Goal: Information Seeking & Learning: Learn about a topic

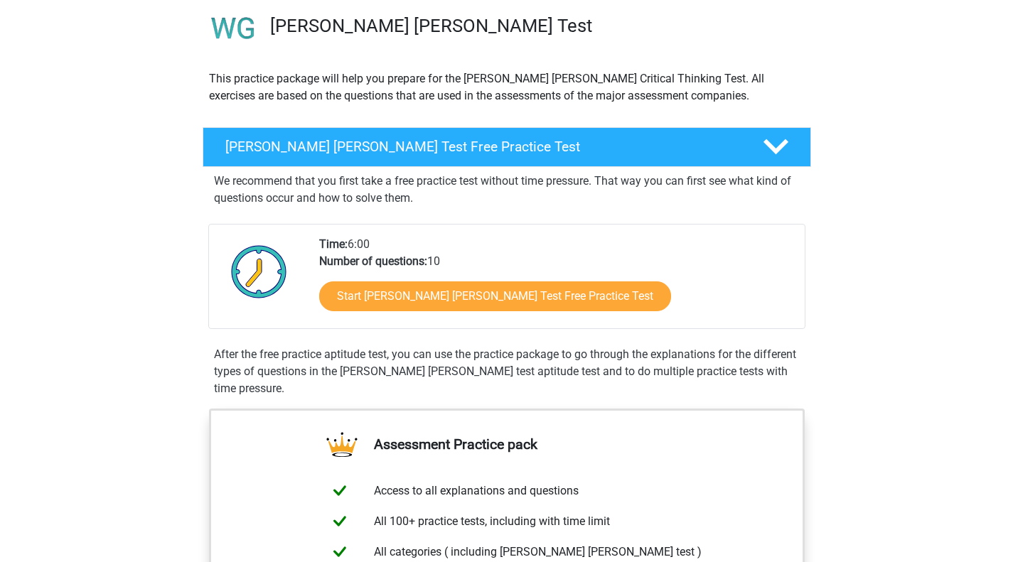
scroll to position [106, 0]
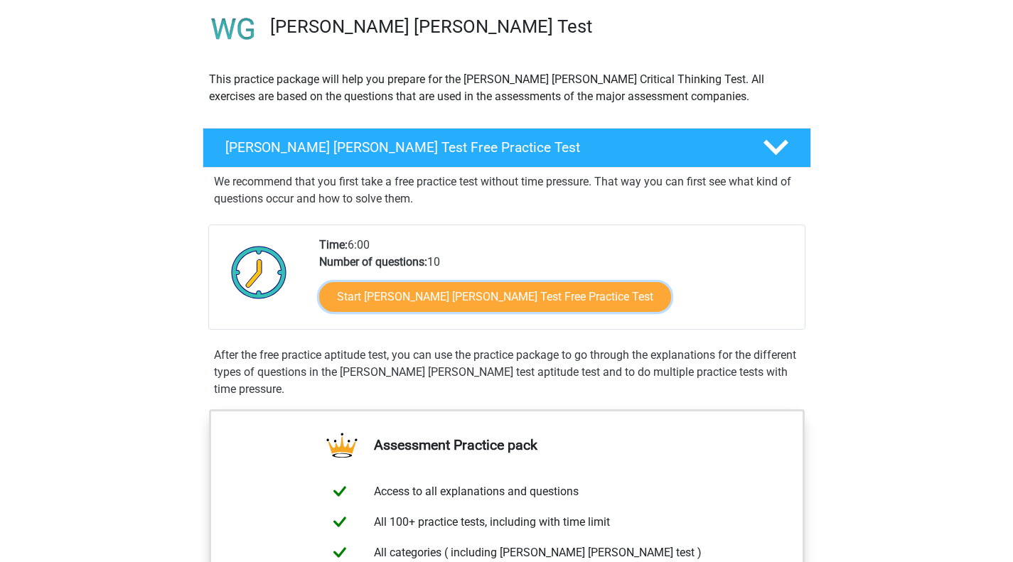
click at [393, 285] on link "Start Watson Glaser Test Free Practice Test" at bounding box center [495, 297] width 352 height 30
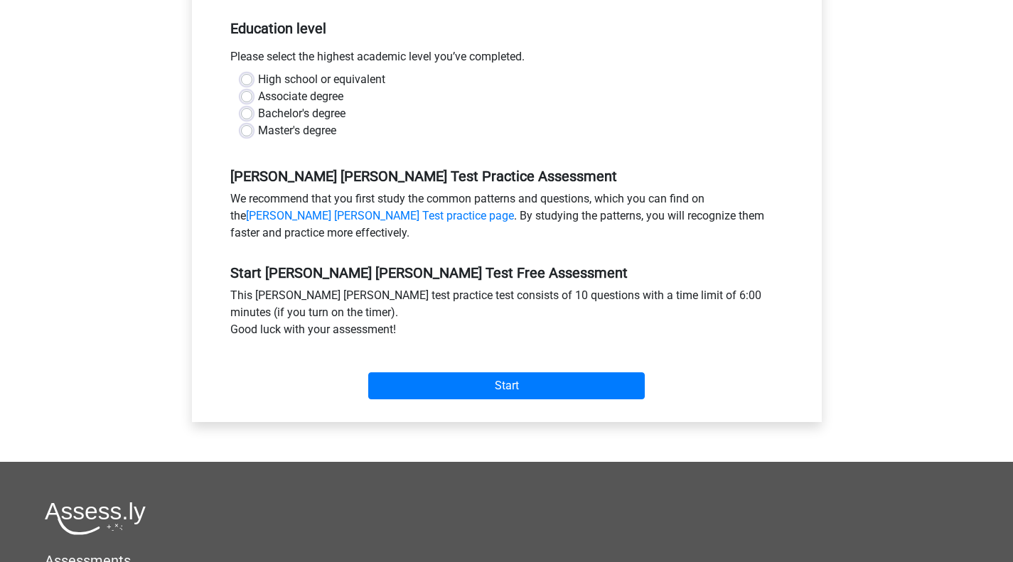
scroll to position [315, 0]
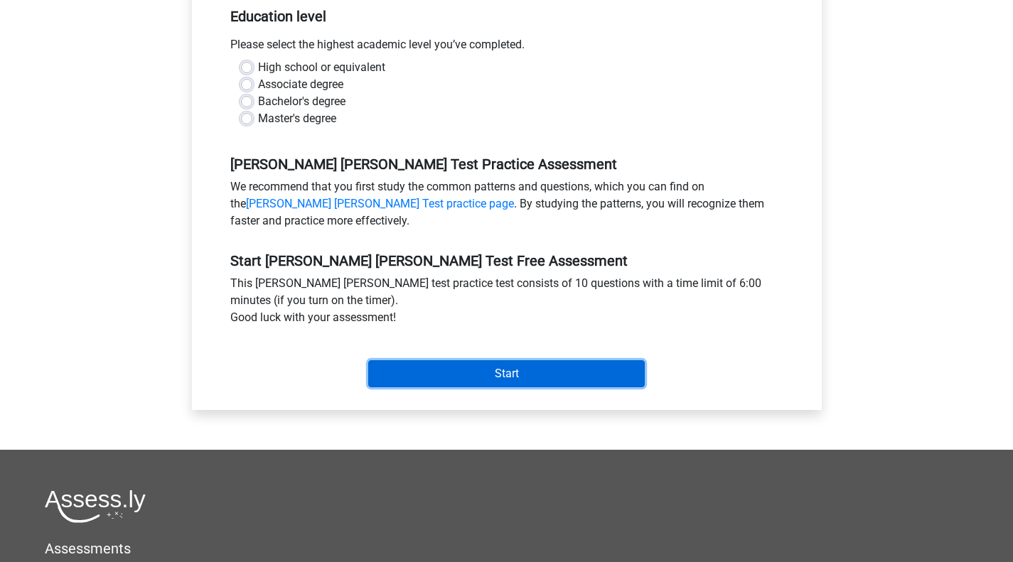
click at [461, 368] on input "Start" at bounding box center [506, 373] width 277 height 27
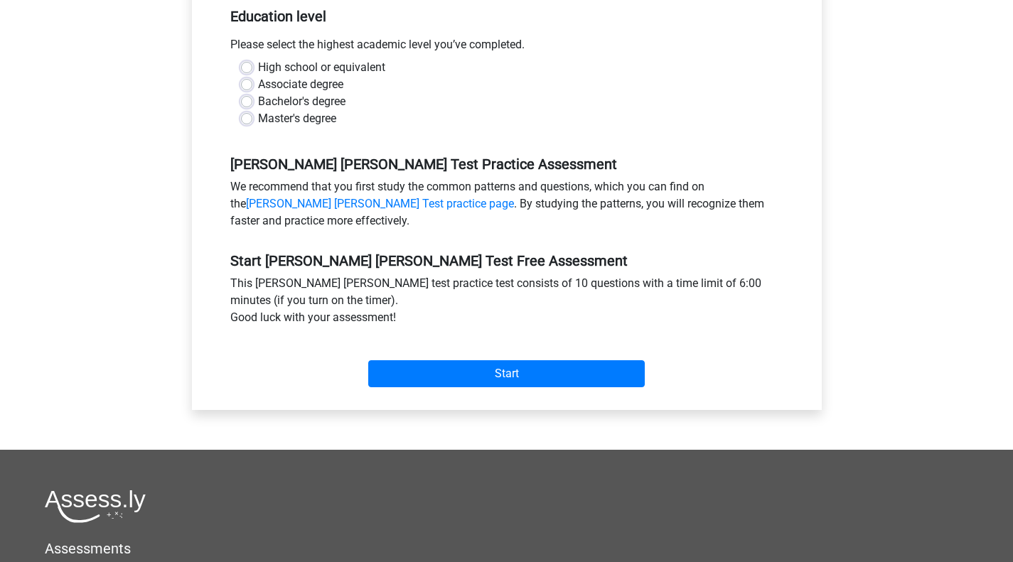
click at [361, 93] on div "Bachelor's degree" at bounding box center [507, 101] width 532 height 17
click at [323, 76] on label "Associate degree" at bounding box center [300, 84] width 85 height 17
click at [252, 76] on input "Associate degree" at bounding box center [246, 83] width 11 height 14
radio input "true"
click at [318, 59] on label "High school or equivalent" at bounding box center [321, 67] width 127 height 17
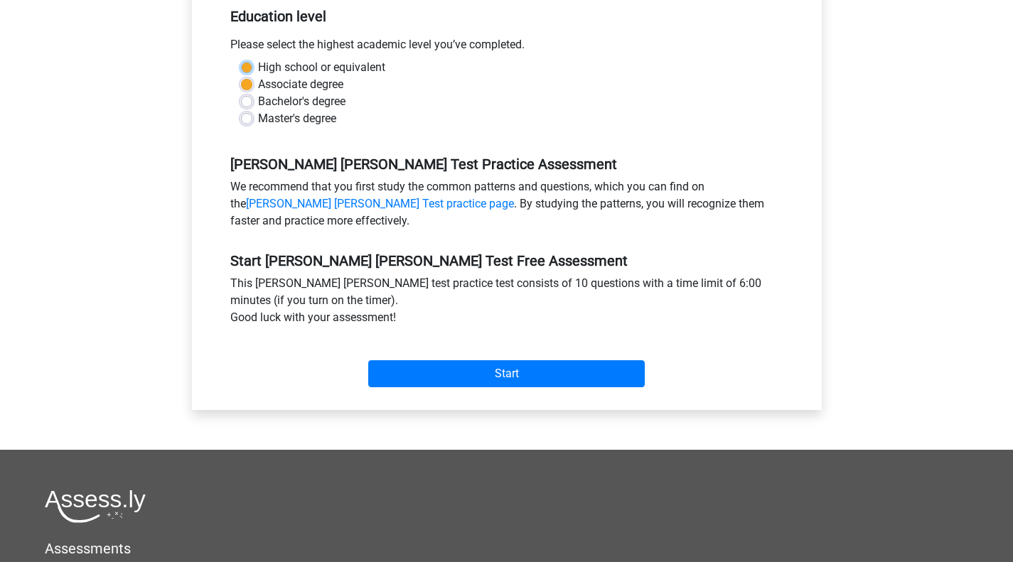
click at [252, 59] on input "High school or equivalent" at bounding box center [246, 66] width 11 height 14
radio input "true"
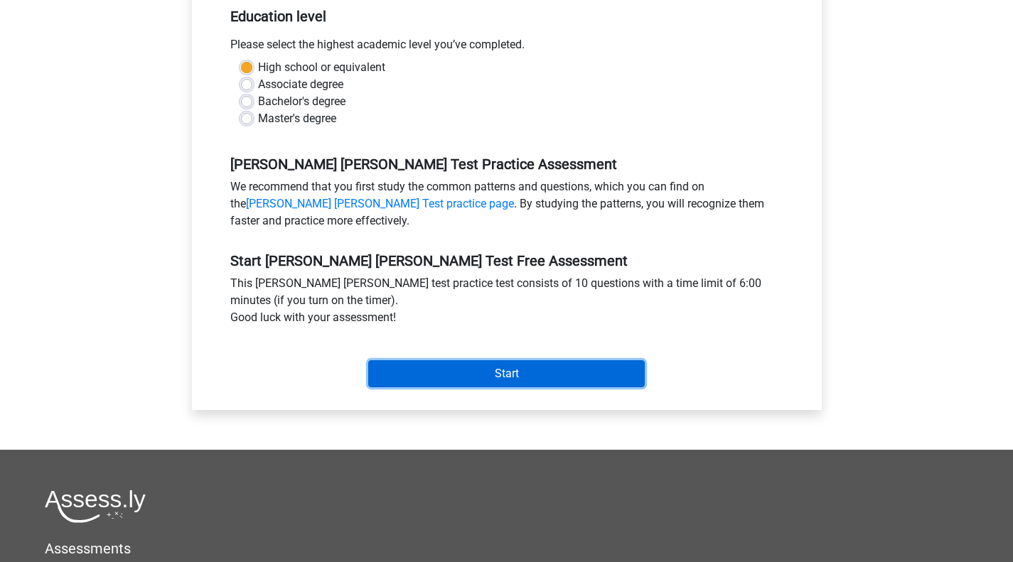
click at [529, 366] on input "Start" at bounding box center [506, 373] width 277 height 27
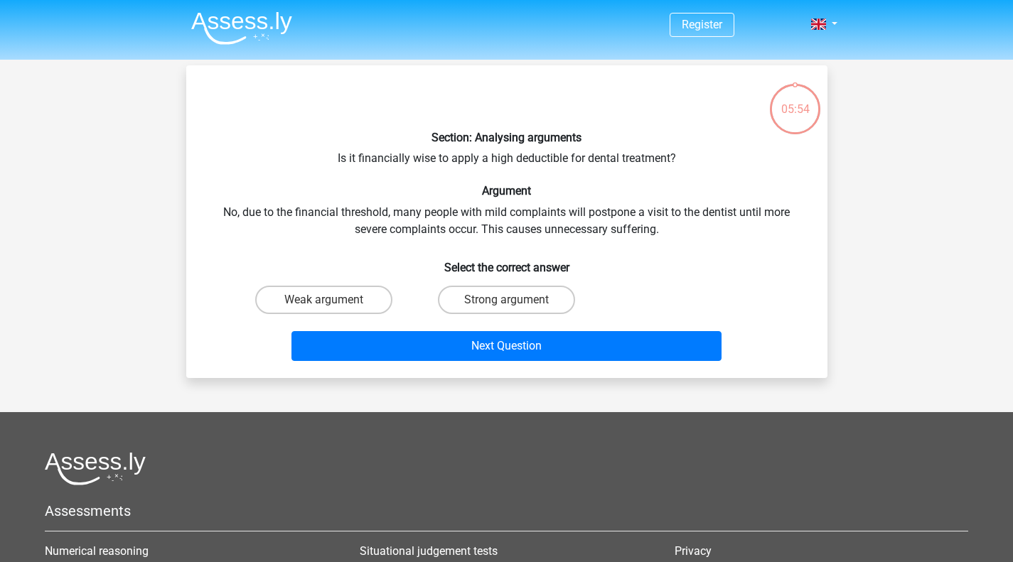
click at [485, 232] on div "Section: Analysing arguments Is it financially wise to apply a high deductible …" at bounding box center [507, 222] width 630 height 290
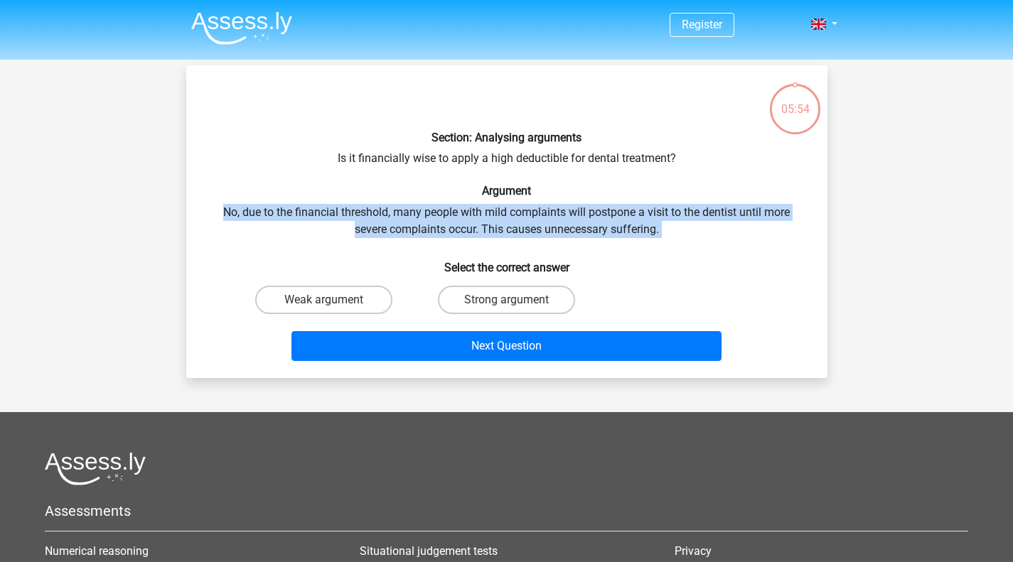
click at [485, 232] on div "Section: Analysing arguments Is it financially wise to apply a high deductible …" at bounding box center [507, 222] width 630 height 290
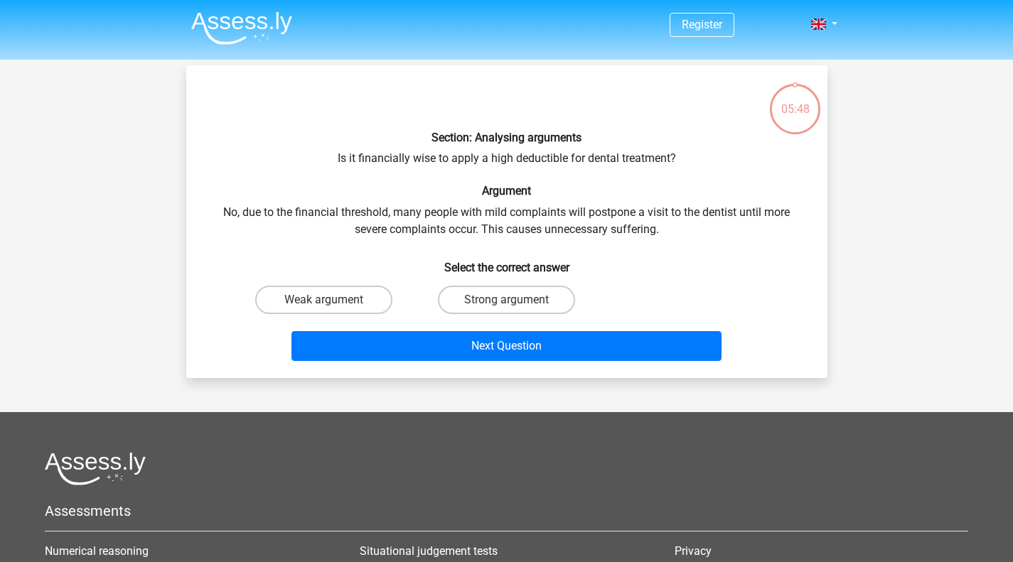
click at [359, 295] on label "Weak argument" at bounding box center [323, 300] width 137 height 28
click at [333, 300] on input "Weak argument" at bounding box center [327, 304] width 9 height 9
radio input "true"
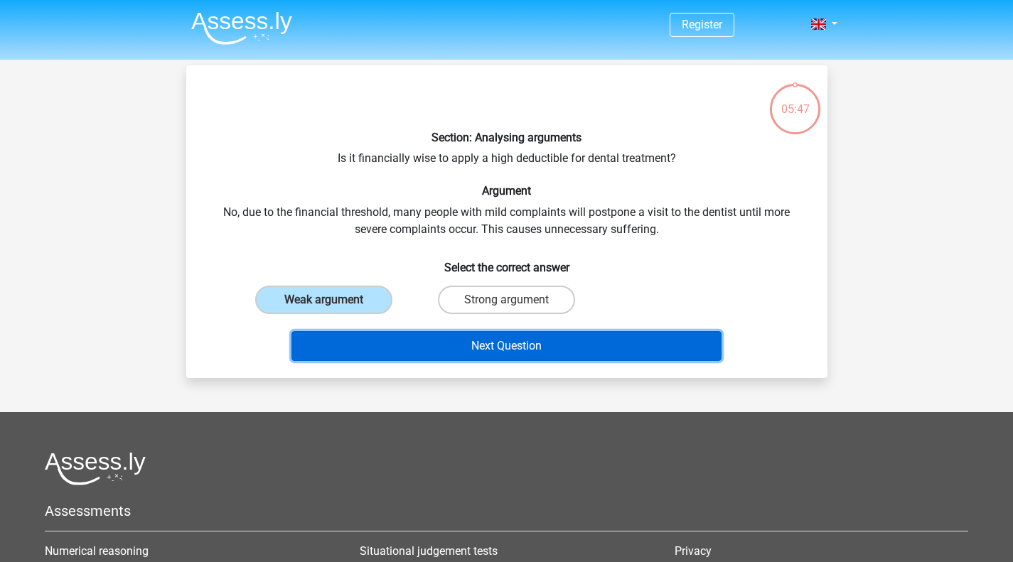
click at [440, 342] on button "Next Question" at bounding box center [506, 346] width 430 height 30
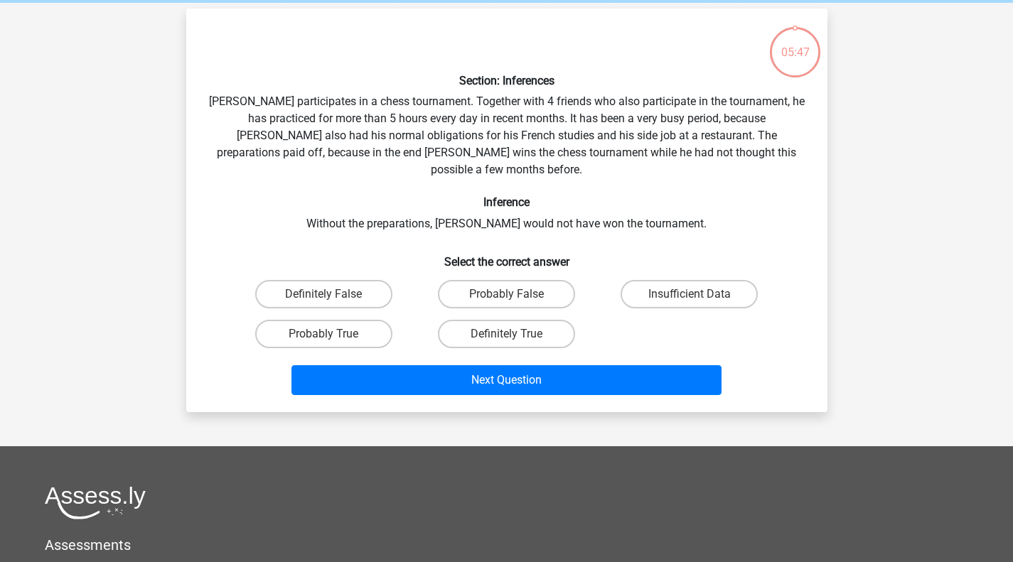
scroll to position [65, 0]
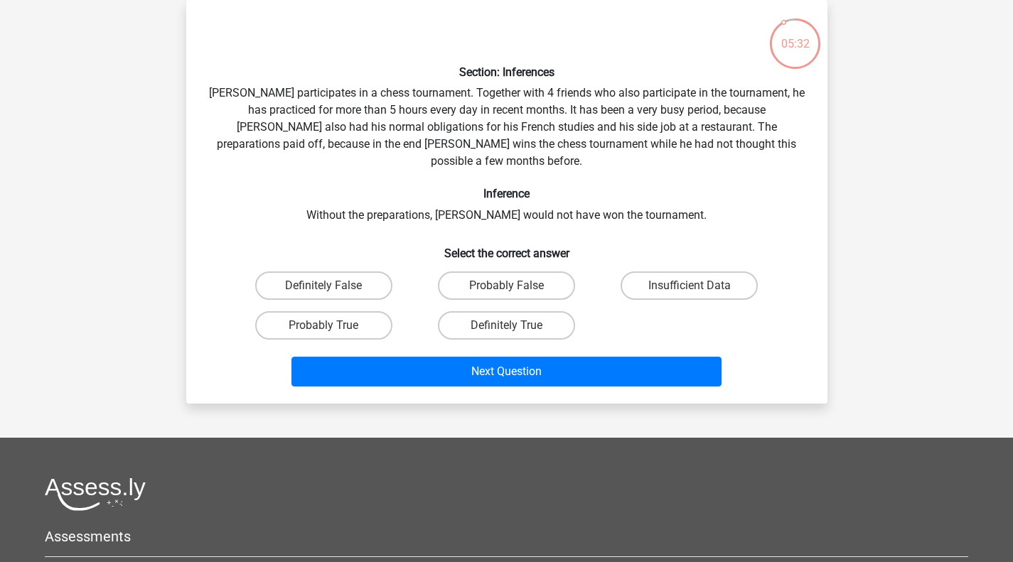
click at [373, 311] on label "Probably True" at bounding box center [323, 325] width 137 height 28
click at [333, 326] on input "Probably True" at bounding box center [327, 330] width 9 height 9
radio input "true"
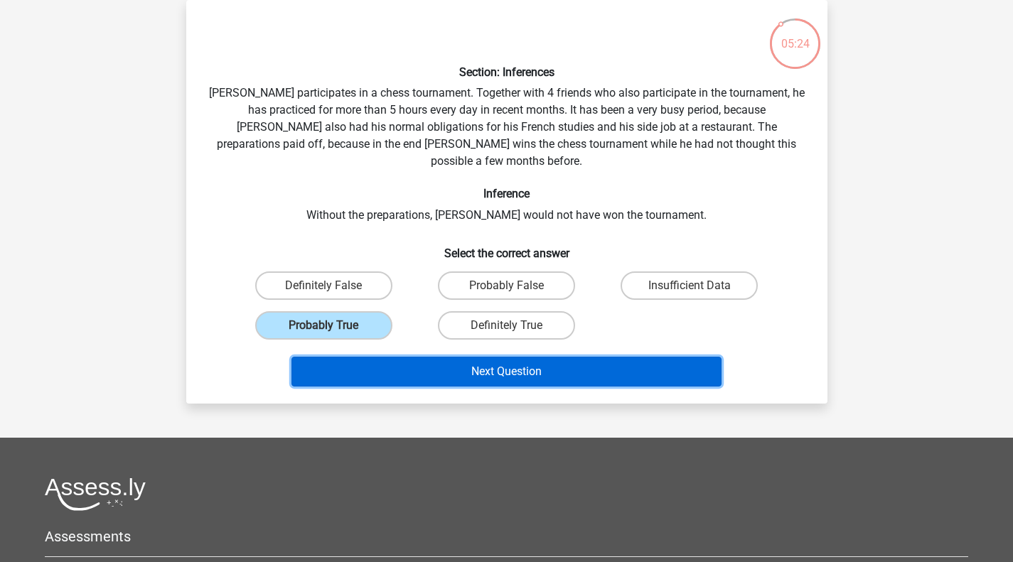
click at [425, 359] on button "Next Question" at bounding box center [506, 372] width 430 height 30
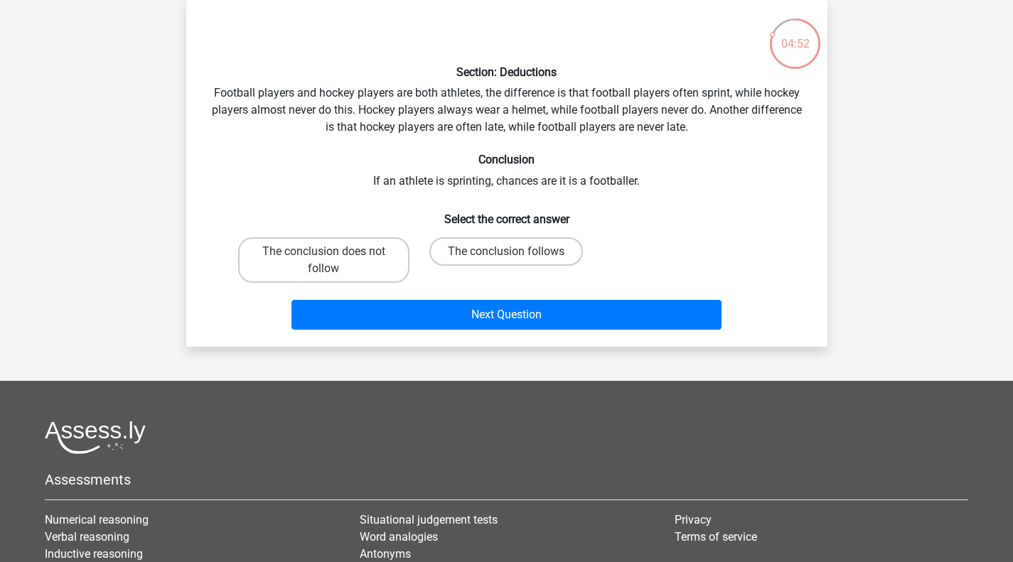
click at [523, 104] on div "Section: Deductions Football players and hockey players are both athletes, the …" at bounding box center [507, 173] width 630 height 324
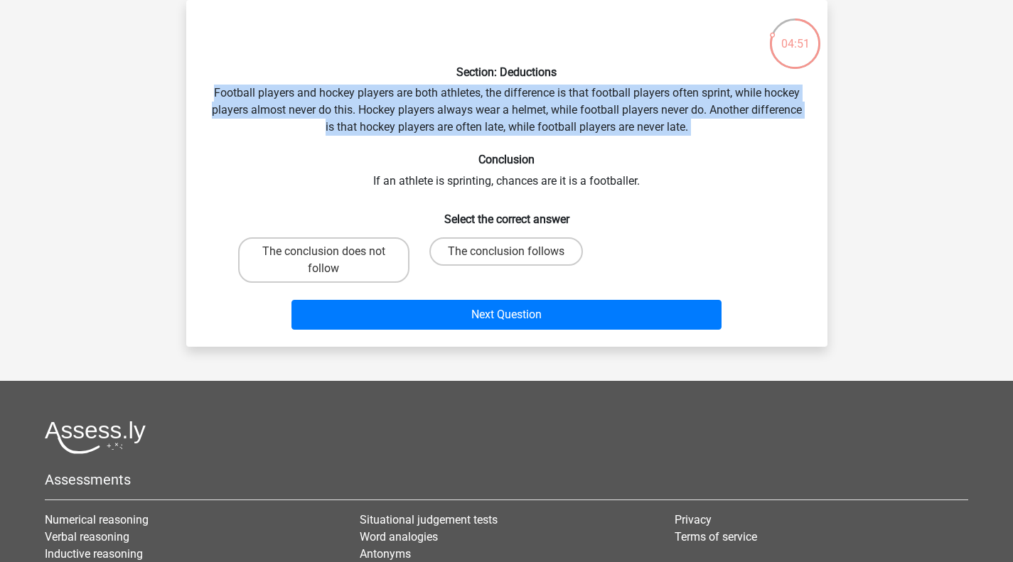
click at [523, 104] on div "Section: Deductions Football players and hockey players are both athletes, the …" at bounding box center [507, 173] width 630 height 324
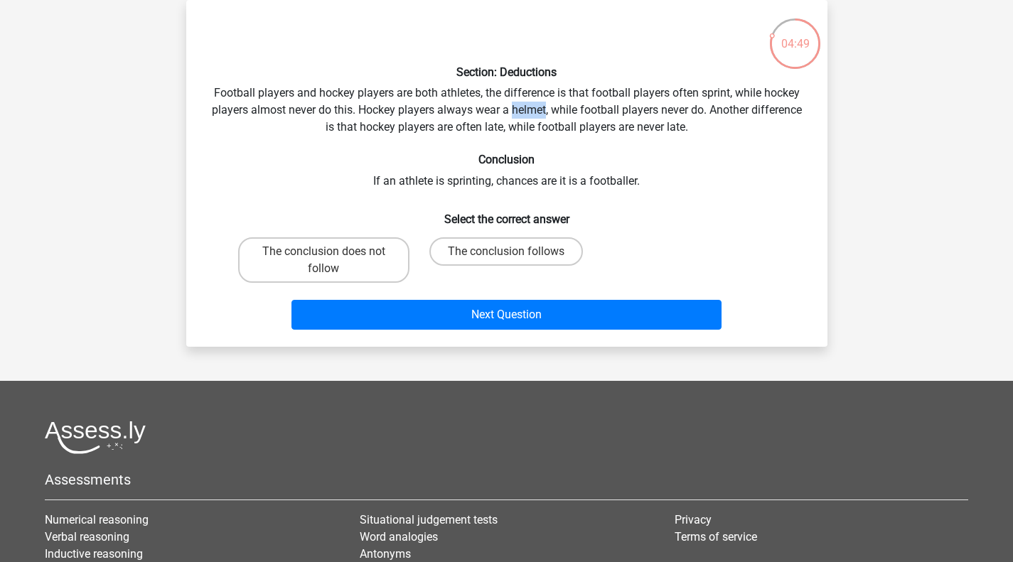
click at [523, 104] on div "Section: Deductions Football players and hockey players are both athletes, the …" at bounding box center [507, 173] width 630 height 324
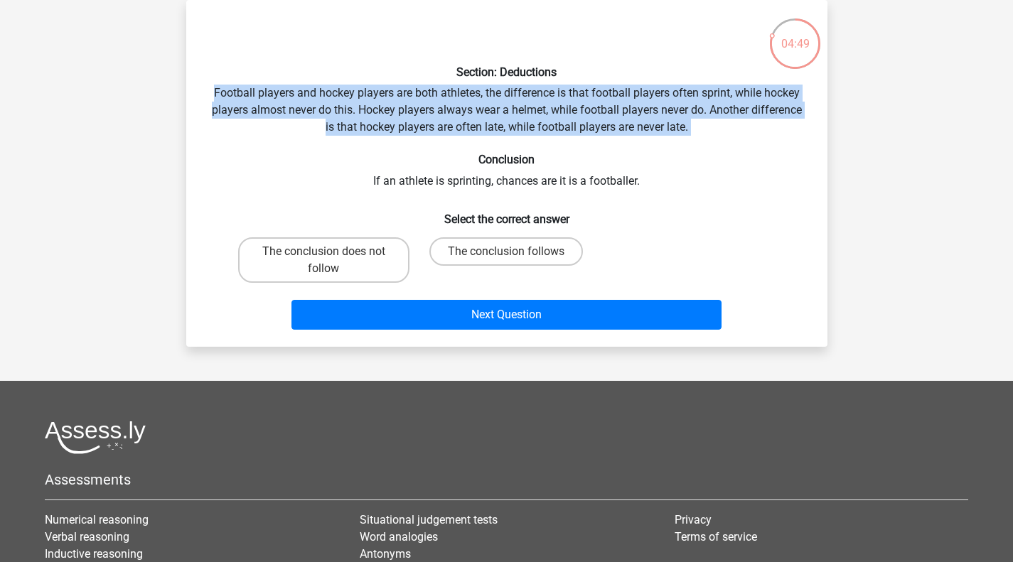
click at [523, 104] on div "Section: Deductions Football players and hockey players are both athletes, the …" at bounding box center [507, 173] width 630 height 324
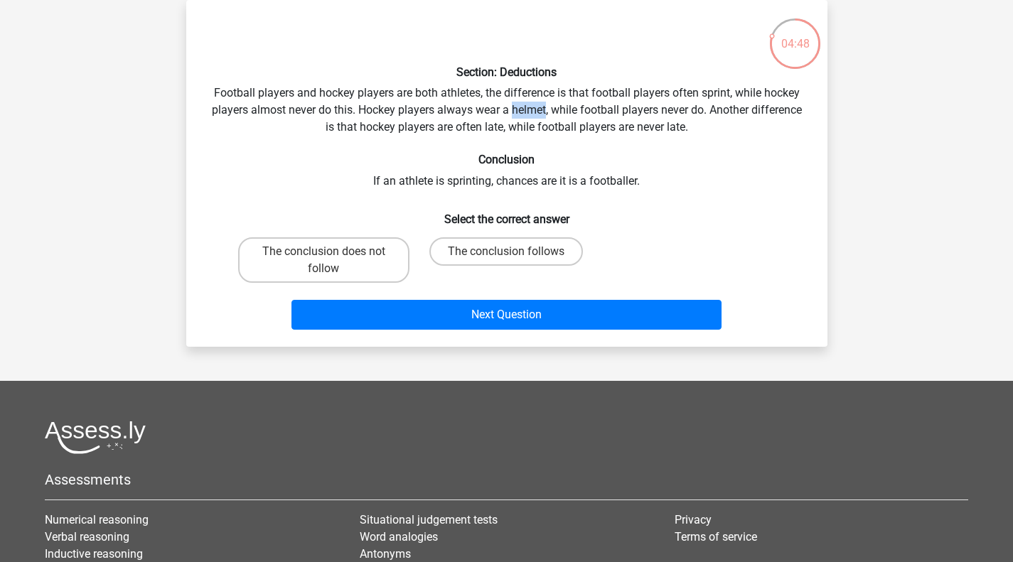
click at [523, 104] on div "Section: Deductions Football players and hockey players are both athletes, the …" at bounding box center [507, 173] width 630 height 324
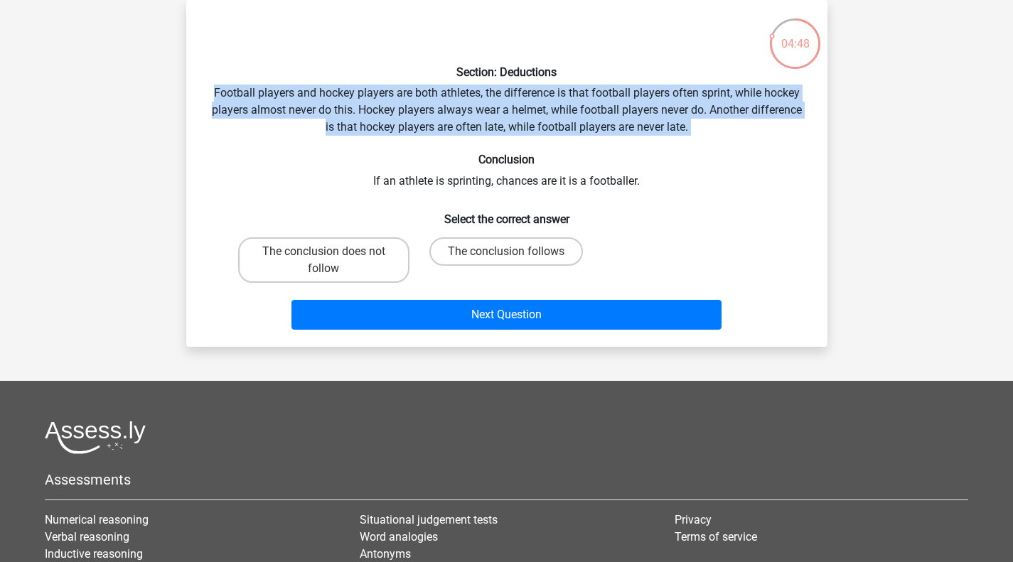
click at [523, 104] on div "Section: Deductions Football players and hockey players are both athletes, the …" at bounding box center [507, 173] width 630 height 324
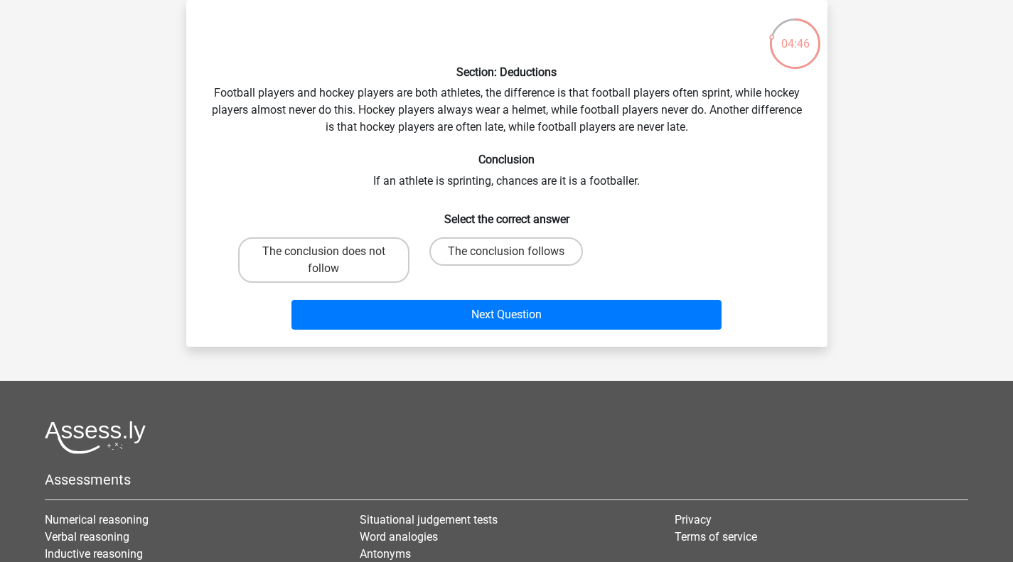
click at [523, 104] on div "Section: Deductions Football players and hockey players are both athletes, the …" at bounding box center [507, 173] width 630 height 324
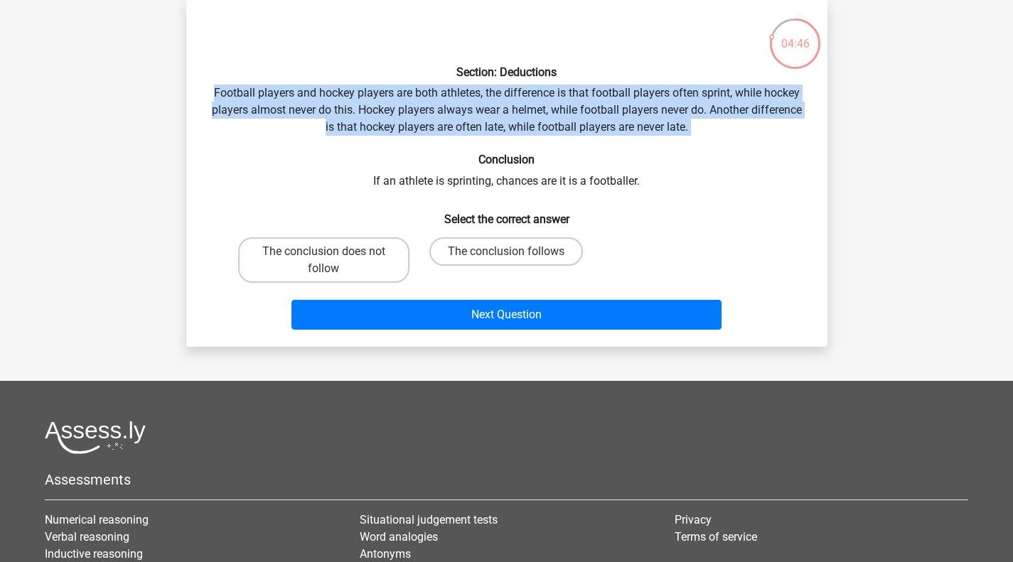
click at [523, 104] on div "Section: Deductions Football players and hockey players are both athletes, the …" at bounding box center [507, 173] width 630 height 324
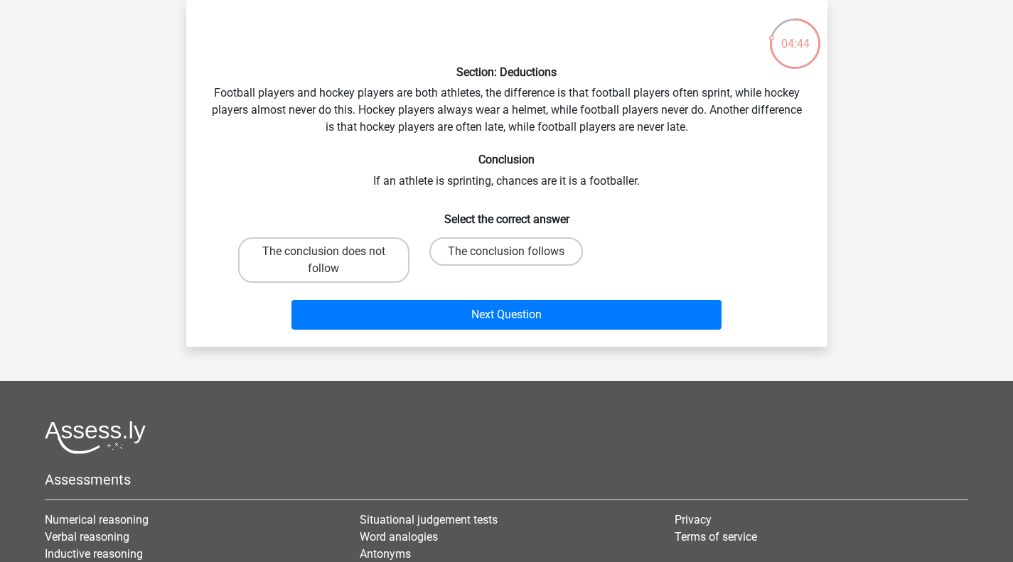
click at [523, 104] on div "Section: Deductions Football players and hockey players are both athletes, the …" at bounding box center [507, 173] width 630 height 324
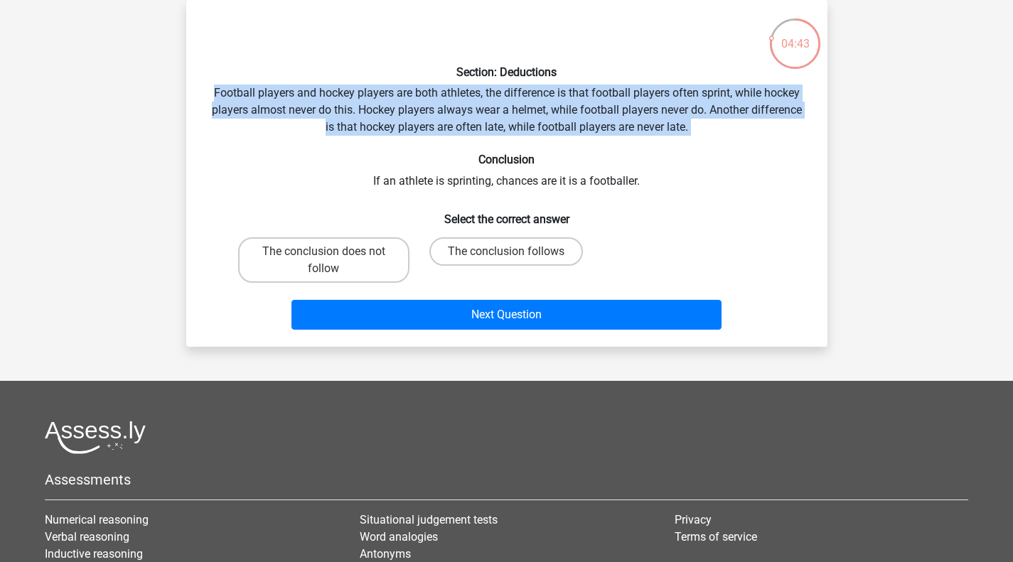
click at [523, 104] on div "Section: Deductions Football players and hockey players are both athletes, the …" at bounding box center [507, 173] width 630 height 324
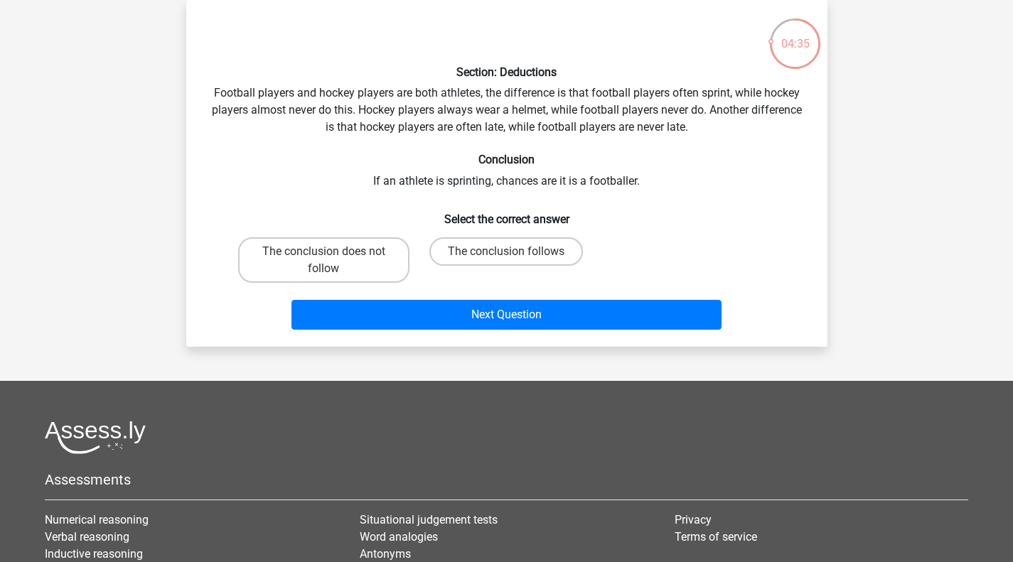
click at [449, 252] on label "The conclusion follows" at bounding box center [506, 251] width 154 height 28
click at [506, 252] on input "The conclusion follows" at bounding box center [510, 256] width 9 height 9
radio input "true"
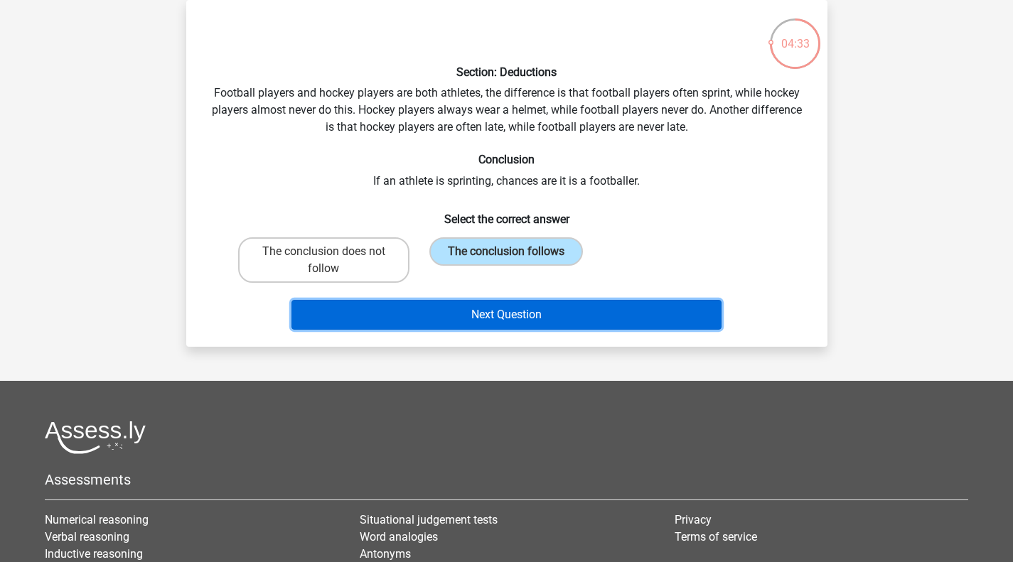
click at [497, 321] on button "Next Question" at bounding box center [506, 315] width 430 height 30
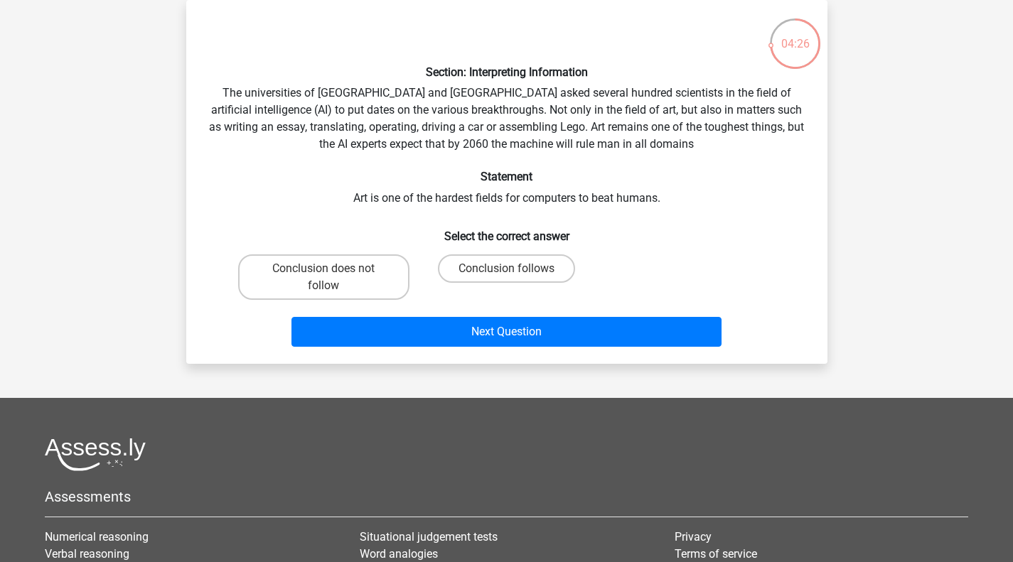
click at [575, 98] on div "Section: Interpreting Information The universities of Oxford and Yale asked sev…" at bounding box center [507, 181] width 630 height 341
click at [555, 264] on label "Conclusion follows" at bounding box center [506, 269] width 137 height 28
click at [515, 269] on input "Conclusion follows" at bounding box center [510, 273] width 9 height 9
radio input "true"
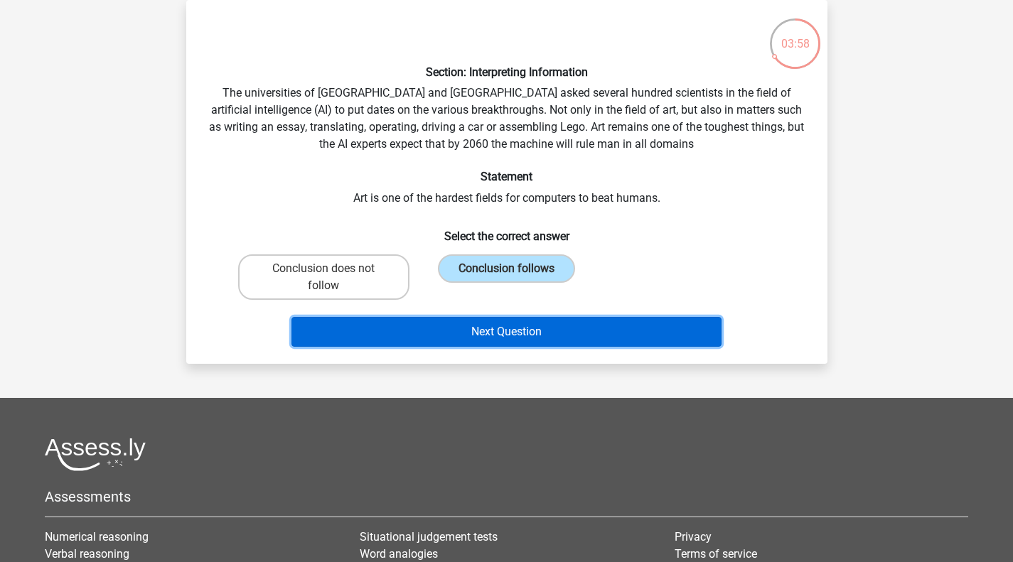
click at [643, 331] on button "Next Question" at bounding box center [506, 332] width 430 height 30
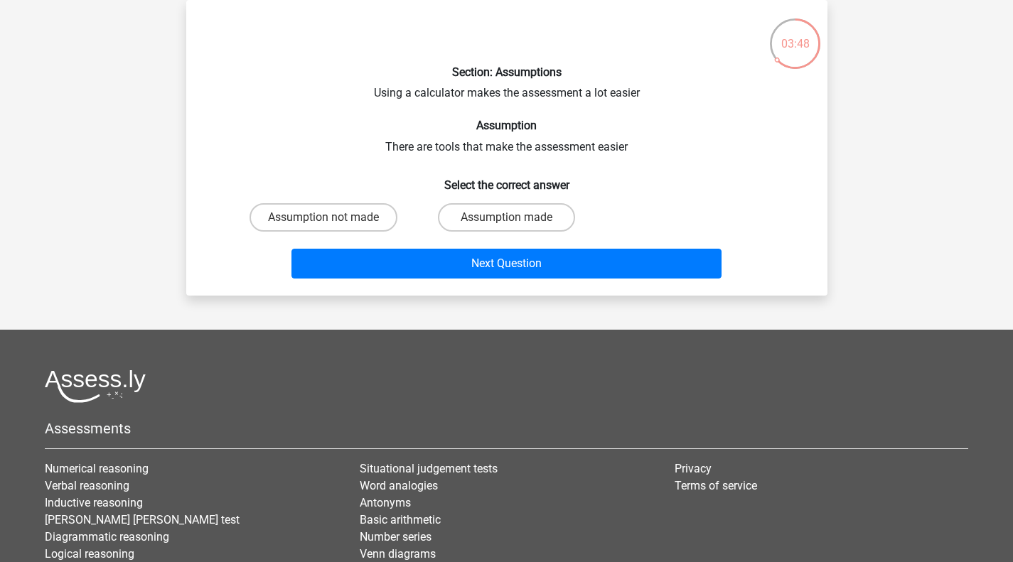
click at [269, 215] on label "Assumption not made" at bounding box center [324, 217] width 148 height 28
click at [323, 218] on input "Assumption not made" at bounding box center [327, 222] width 9 height 9
radio input "true"
click at [689, 275] on button "Next Question" at bounding box center [506, 264] width 430 height 30
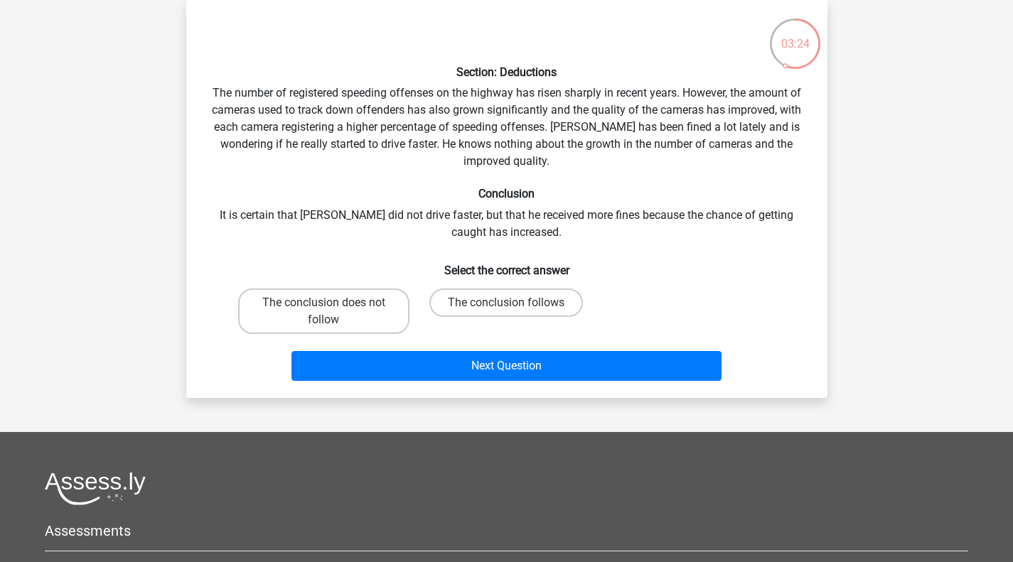
click at [262, 312] on label "The conclusion does not follow" at bounding box center [323, 312] width 171 height 46
click at [323, 312] on input "The conclusion does not follow" at bounding box center [327, 307] width 9 height 9
radio input "true"
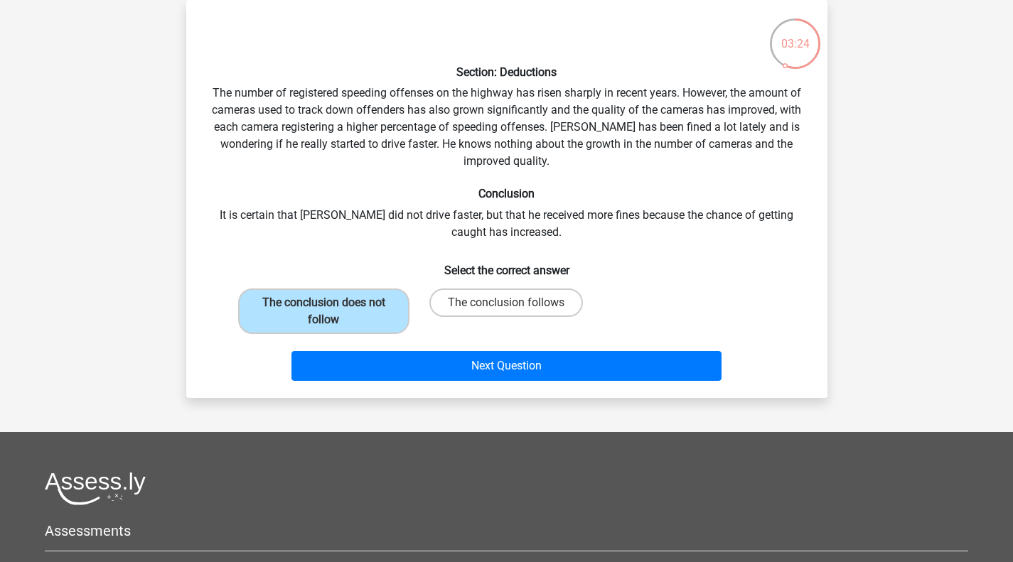
click at [302, 377] on button "Next Question" at bounding box center [506, 366] width 430 height 30
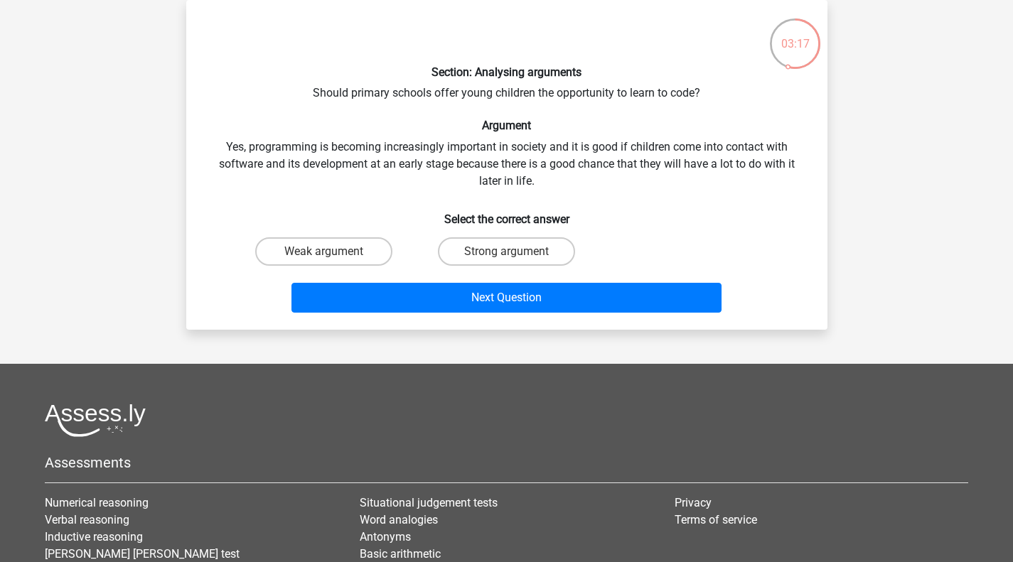
click at [478, 256] on label "Strong argument" at bounding box center [506, 251] width 137 height 28
click at [506, 256] on input "Strong argument" at bounding box center [510, 256] width 9 height 9
radio input "true"
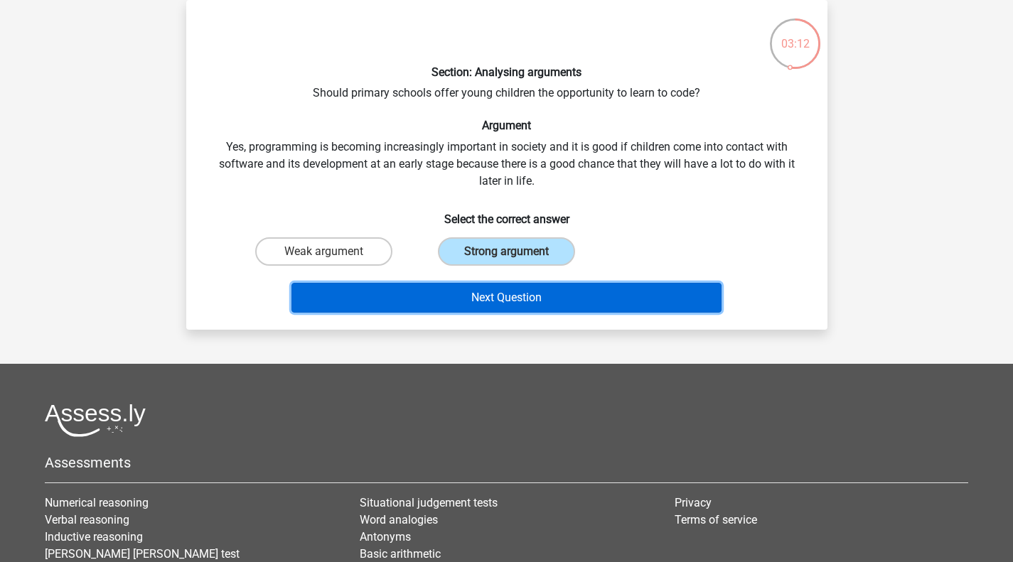
click at [326, 308] on button "Next Question" at bounding box center [506, 298] width 430 height 30
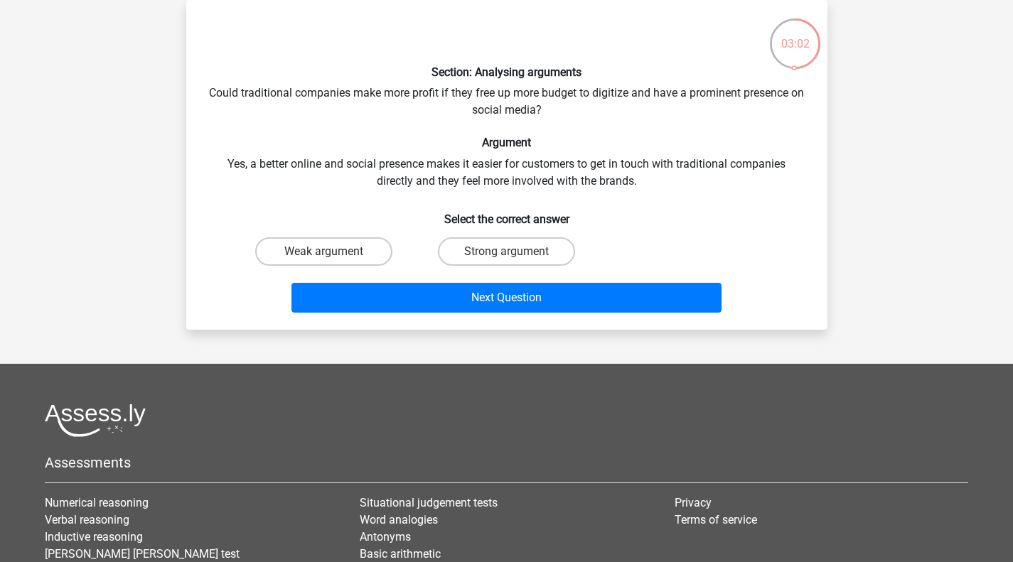
click at [299, 264] on label "Weak argument" at bounding box center [323, 251] width 137 height 28
click at [323, 261] on input "Weak argument" at bounding box center [327, 256] width 9 height 9
radio input "true"
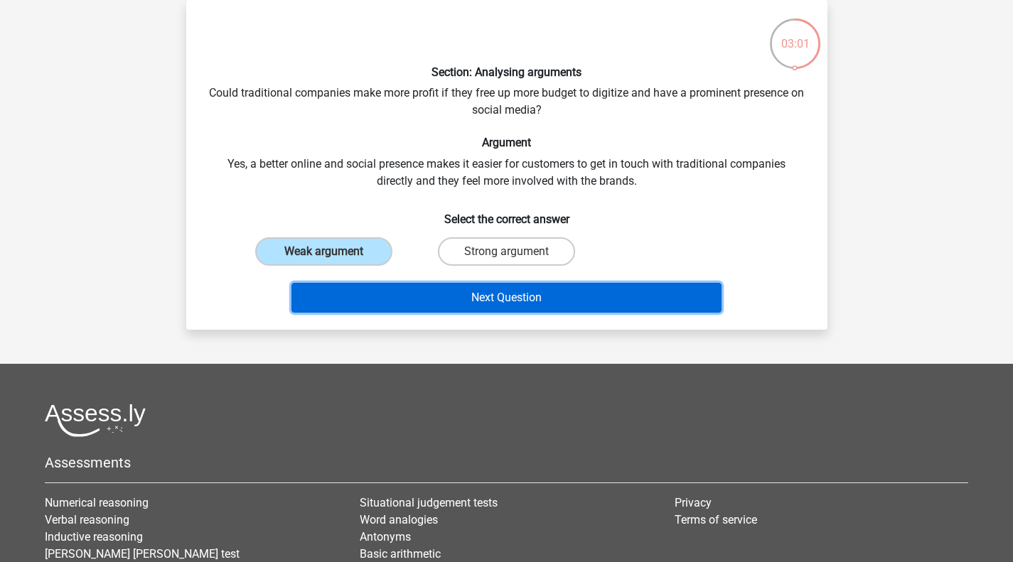
click at [310, 308] on button "Next Question" at bounding box center [506, 298] width 430 height 30
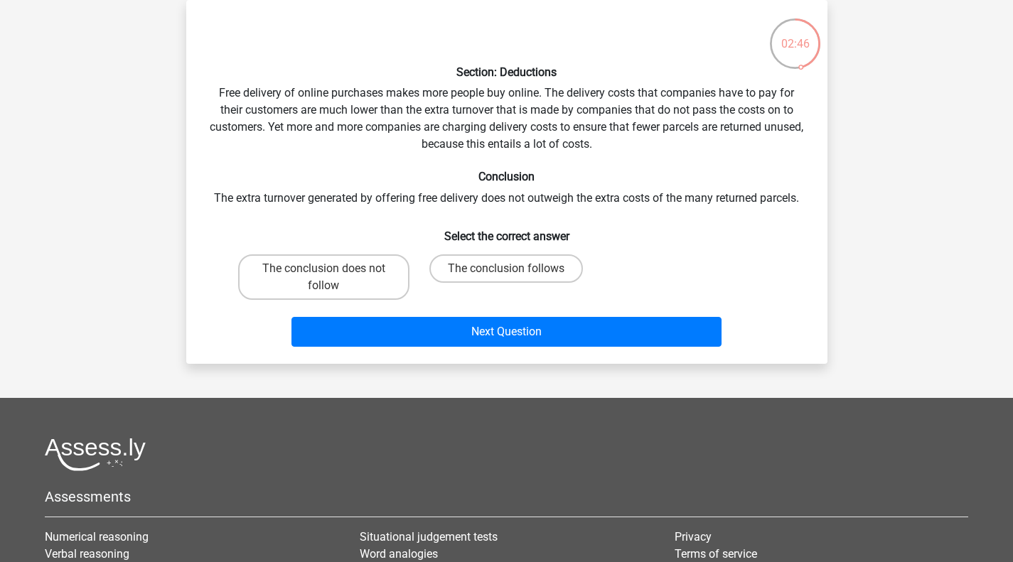
click at [470, 270] on label "The conclusion follows" at bounding box center [506, 269] width 154 height 28
click at [506, 270] on input "The conclusion follows" at bounding box center [510, 273] width 9 height 9
radio input "true"
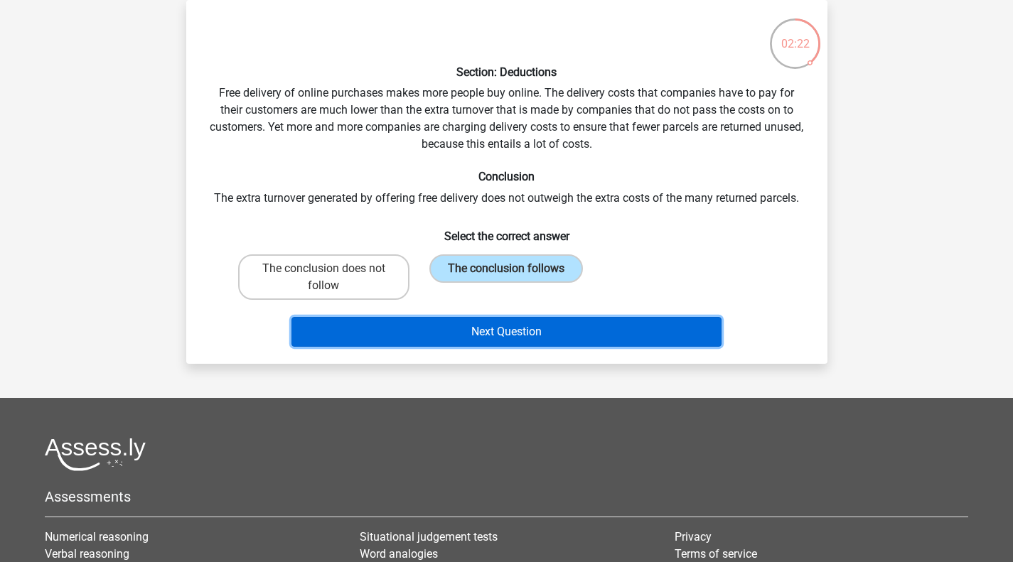
click at [316, 344] on button "Next Question" at bounding box center [506, 332] width 430 height 30
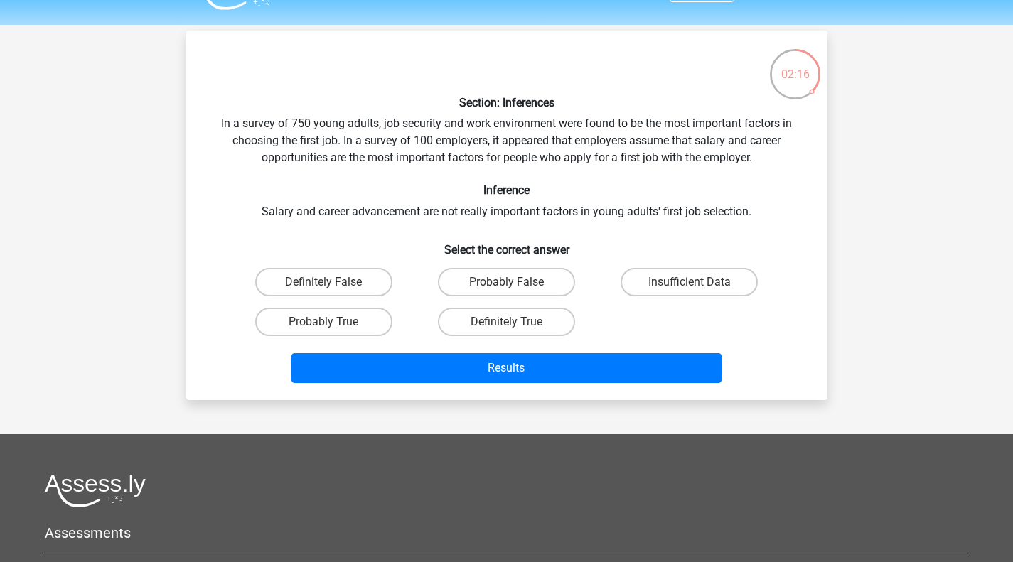
scroll to position [41, 0]
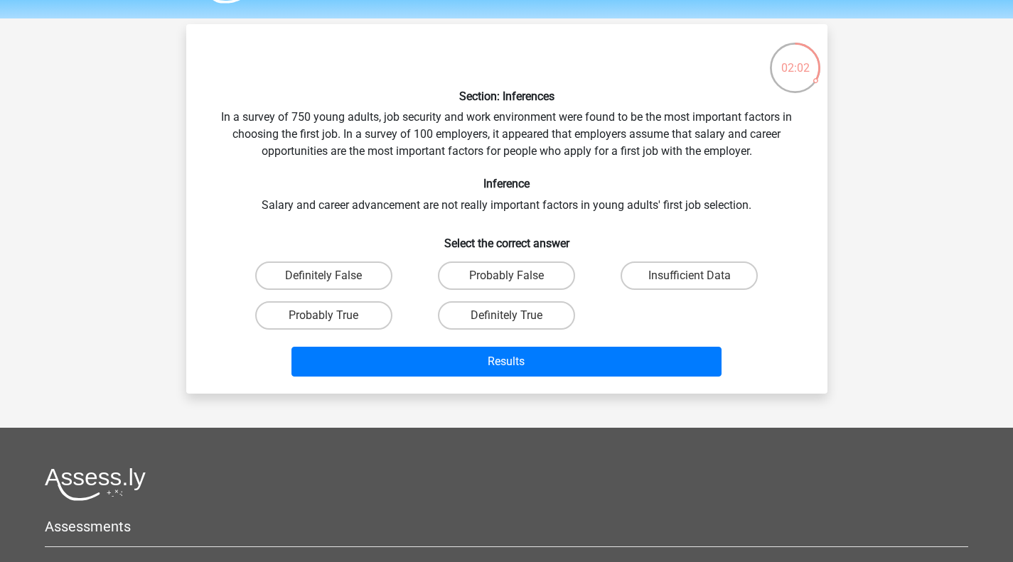
click at [273, 318] on label "Probably True" at bounding box center [323, 315] width 137 height 28
click at [323, 318] on input "Probably True" at bounding box center [327, 320] width 9 height 9
radio input "true"
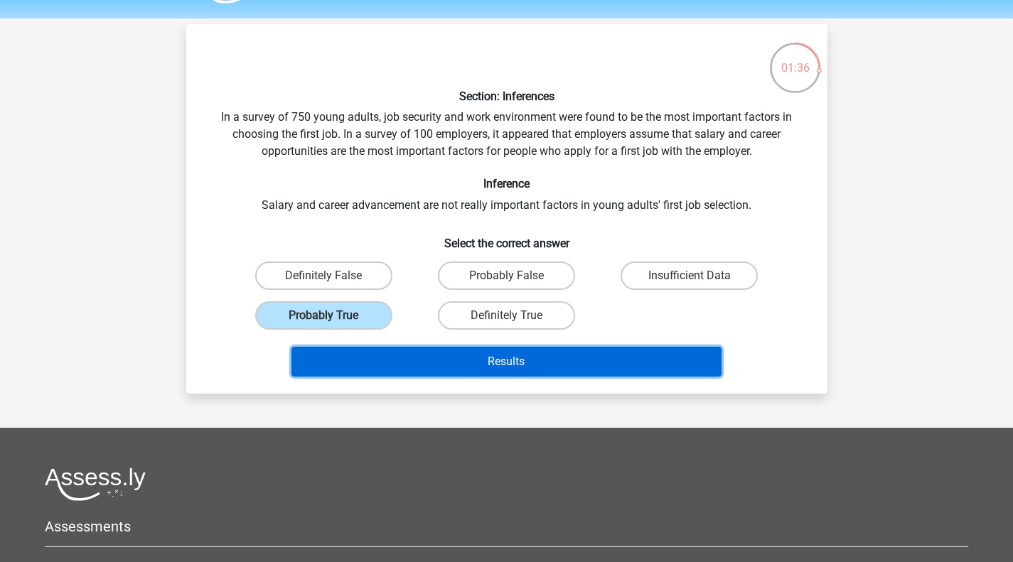
click at [328, 370] on button "Results" at bounding box center [506, 362] width 430 height 30
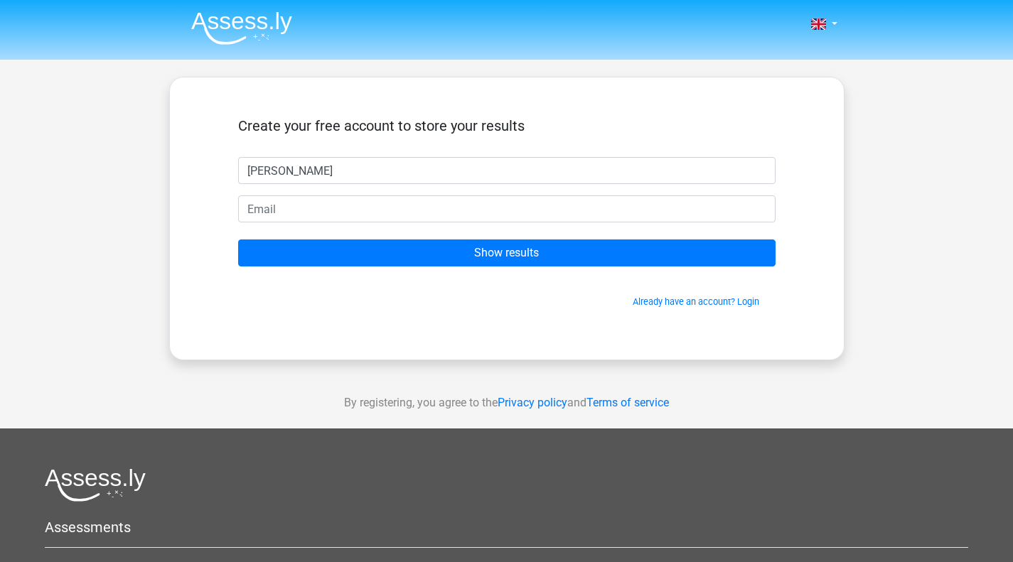
type input "[PERSON_NAME]"
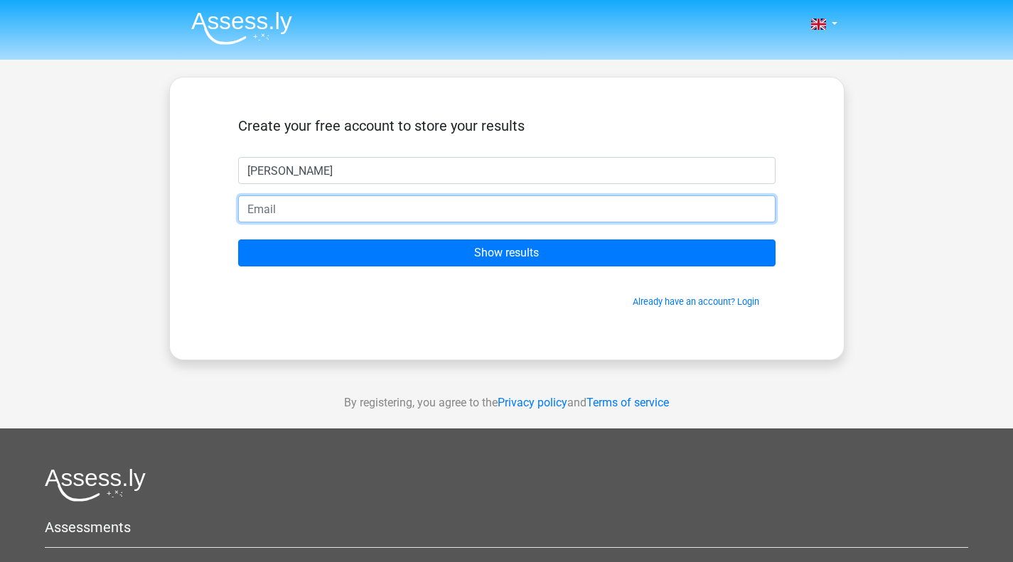
click at [355, 198] on input "email" at bounding box center [506, 209] width 537 height 27
type input "[EMAIL_ADDRESS][DOMAIN_NAME]"
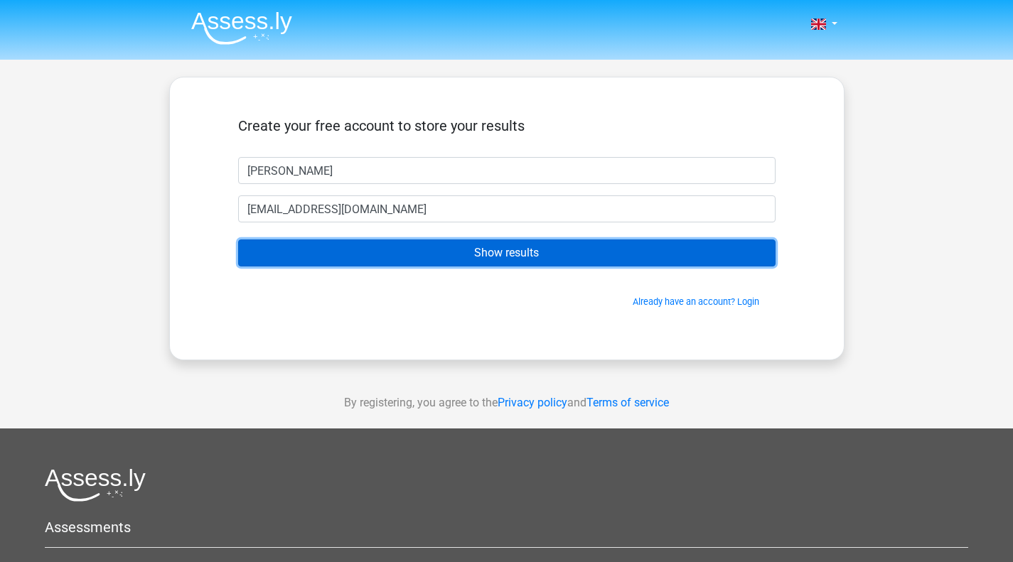
click at [431, 256] on input "Show results" at bounding box center [506, 253] width 537 height 27
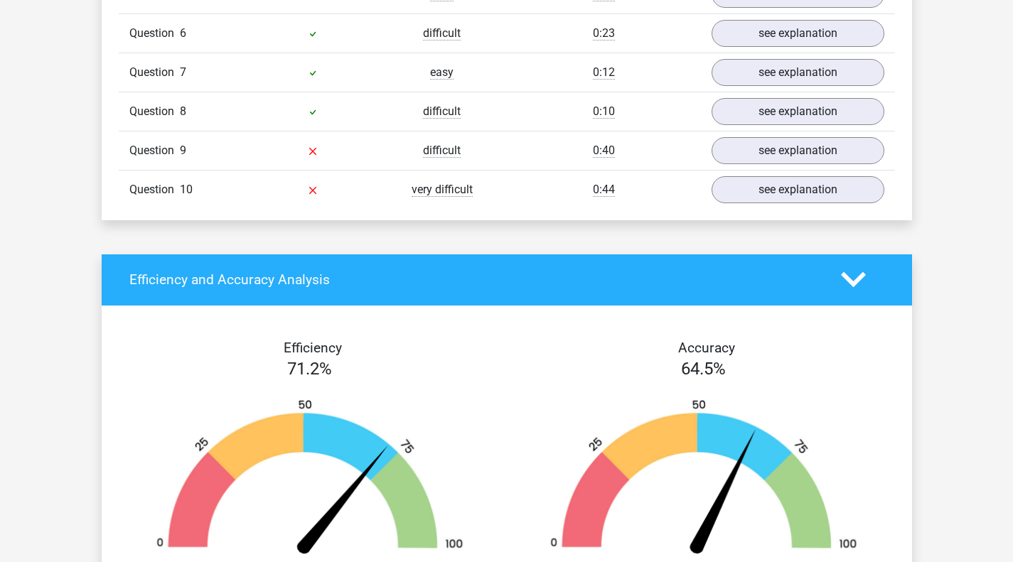
scroll to position [1388, 0]
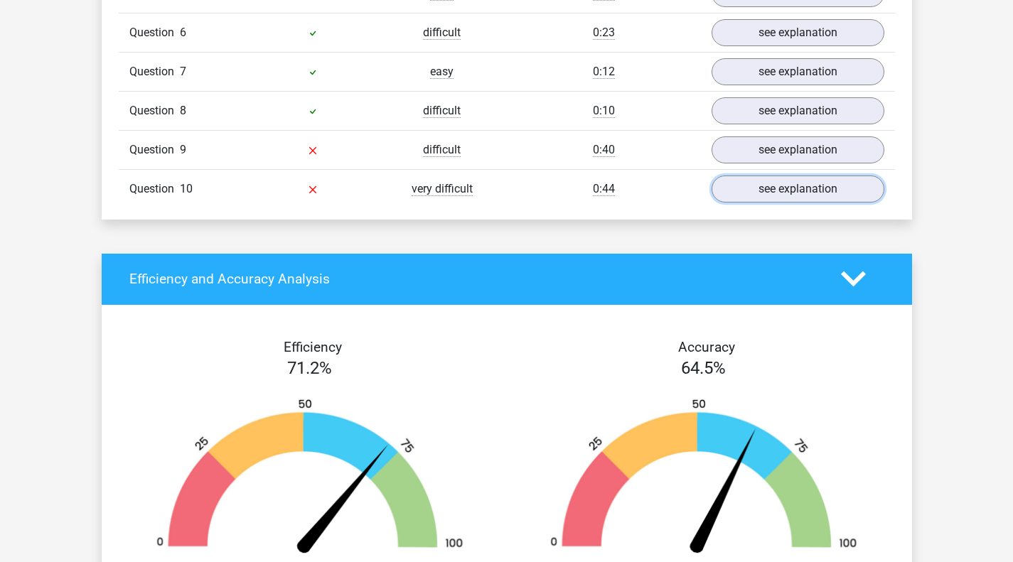
click at [786, 185] on link "see explanation" at bounding box center [798, 189] width 173 height 27
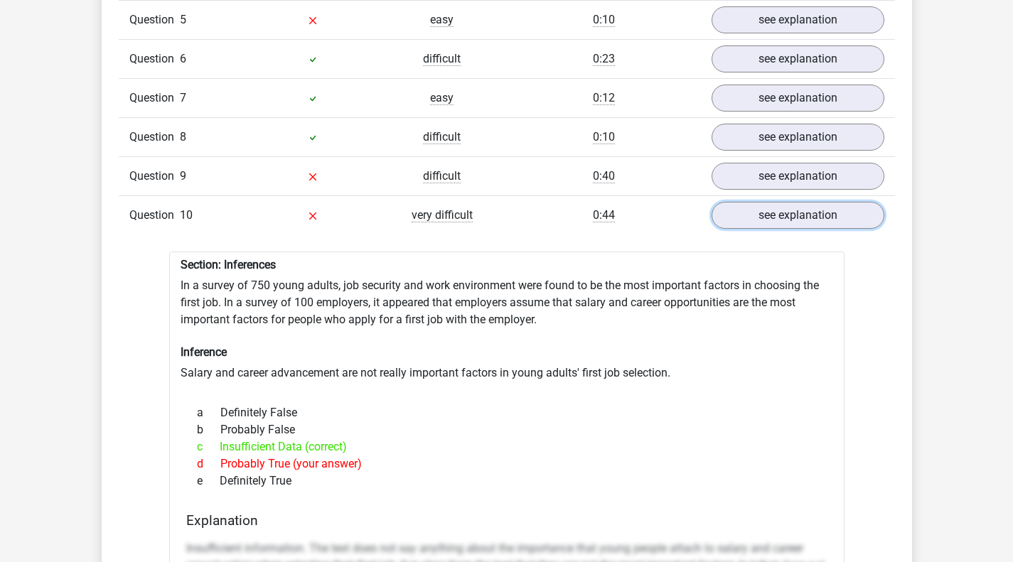
scroll to position [1354, 0]
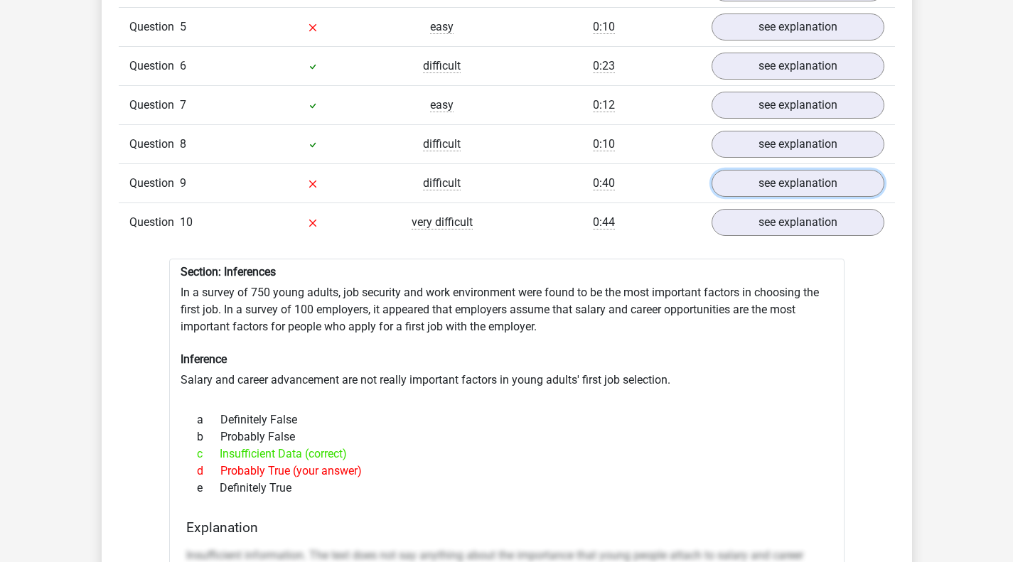
click at [835, 176] on link "see explanation" at bounding box center [798, 183] width 173 height 27
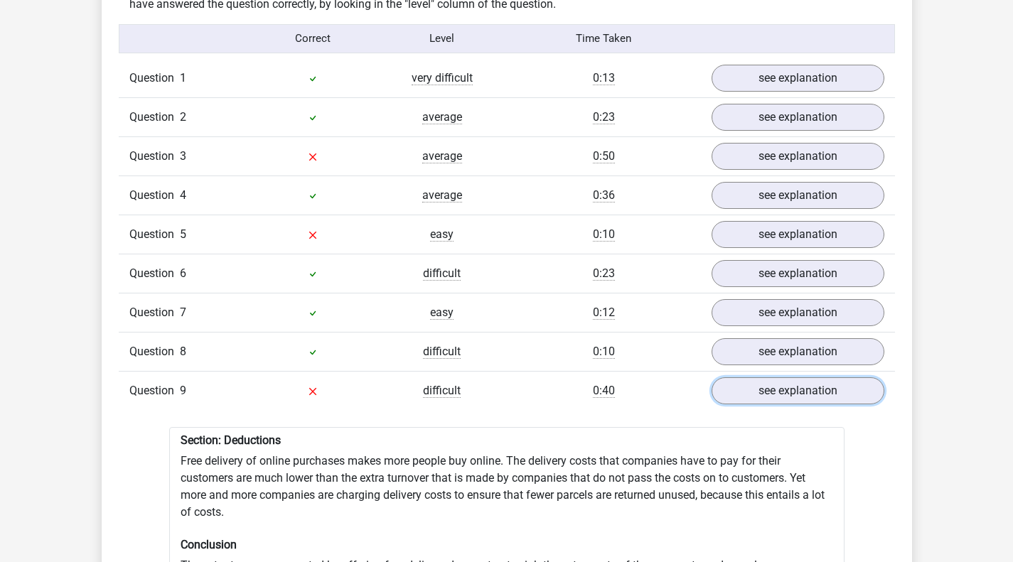
scroll to position [1146, 0]
click at [853, 230] on link "see explanation" at bounding box center [798, 235] width 173 height 27
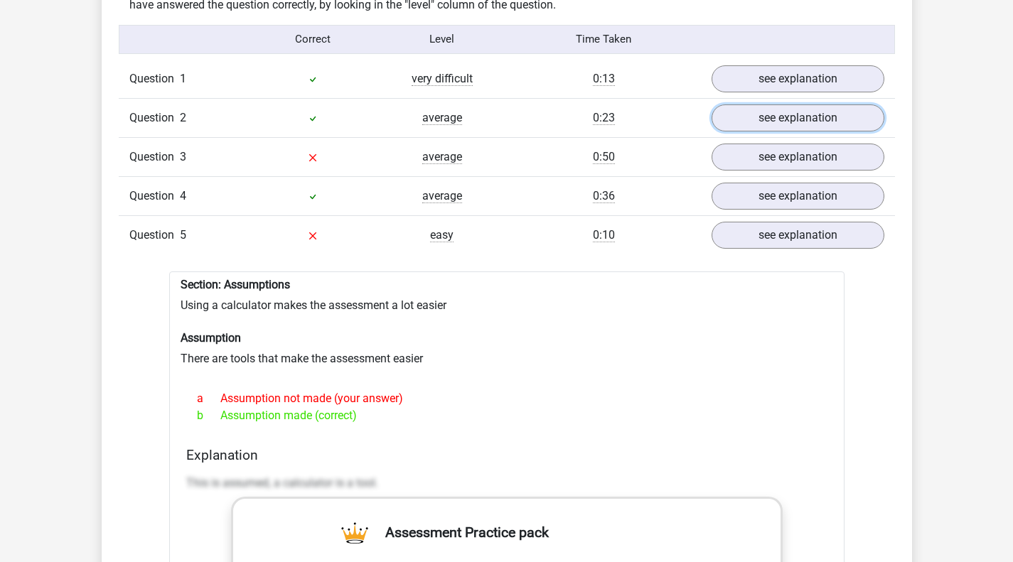
click at [855, 111] on link "see explanation" at bounding box center [798, 118] width 173 height 27
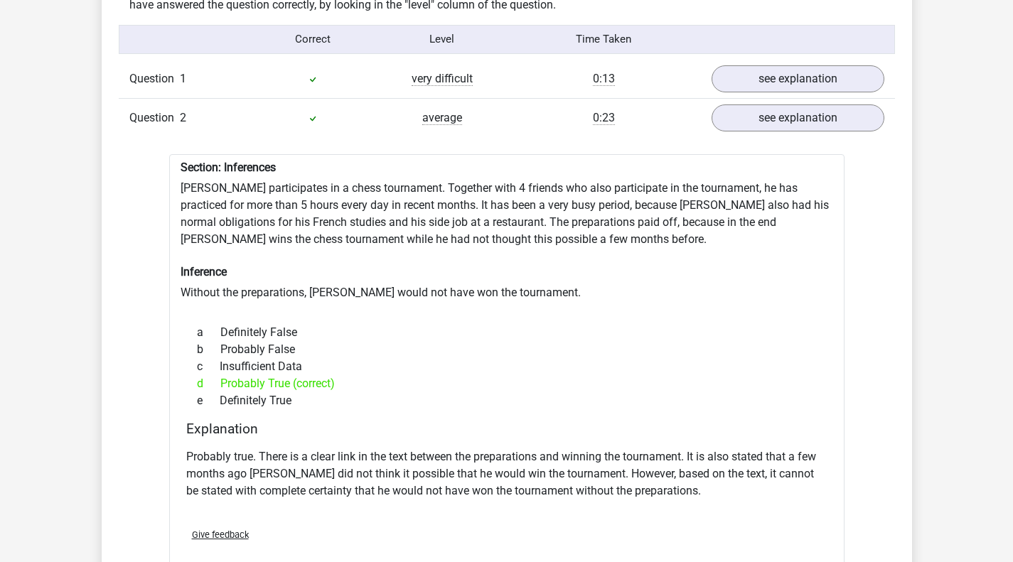
click at [837, 113] on link "see explanation" at bounding box center [798, 118] width 173 height 27
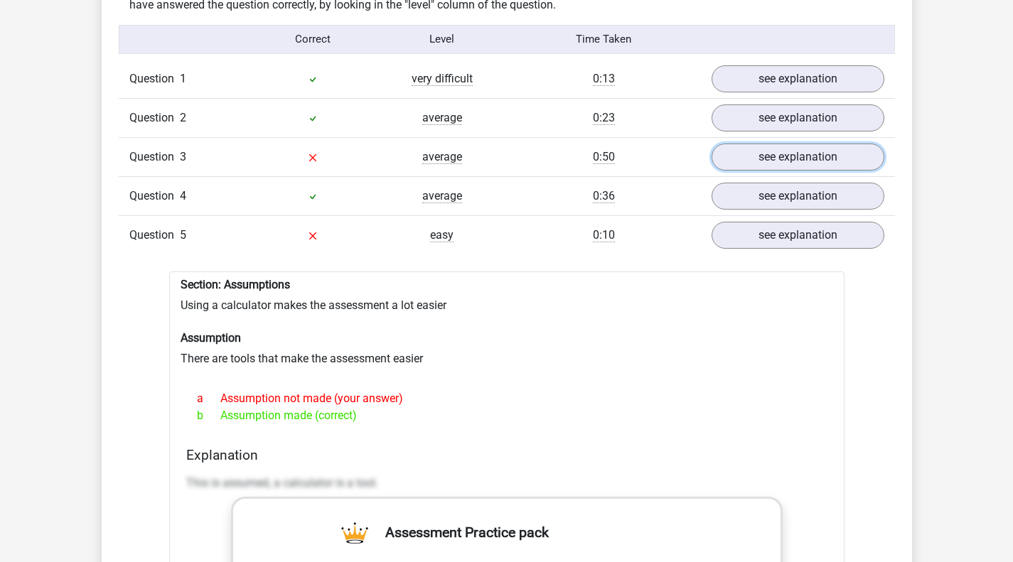
click at [846, 148] on link "see explanation" at bounding box center [798, 157] width 173 height 27
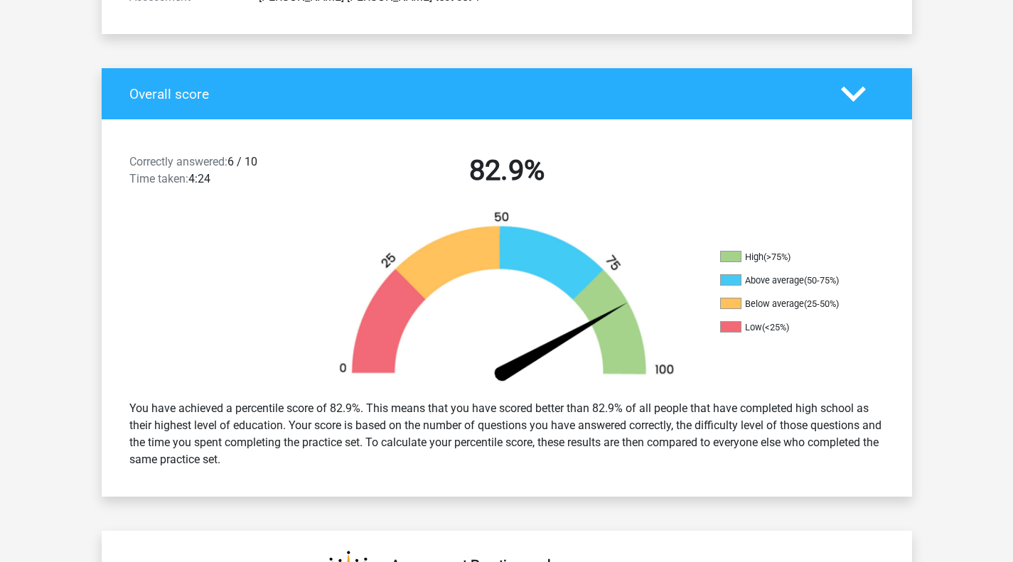
scroll to position [244, 0]
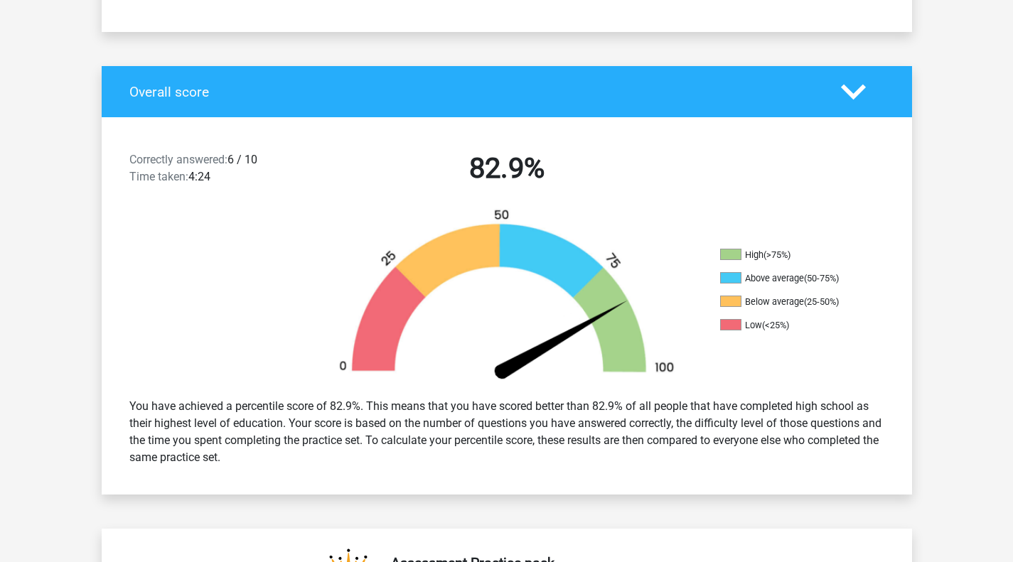
click at [858, 283] on li "Above average (50-75%)" at bounding box center [791, 278] width 142 height 13
